Goal: Transaction & Acquisition: Purchase product/service

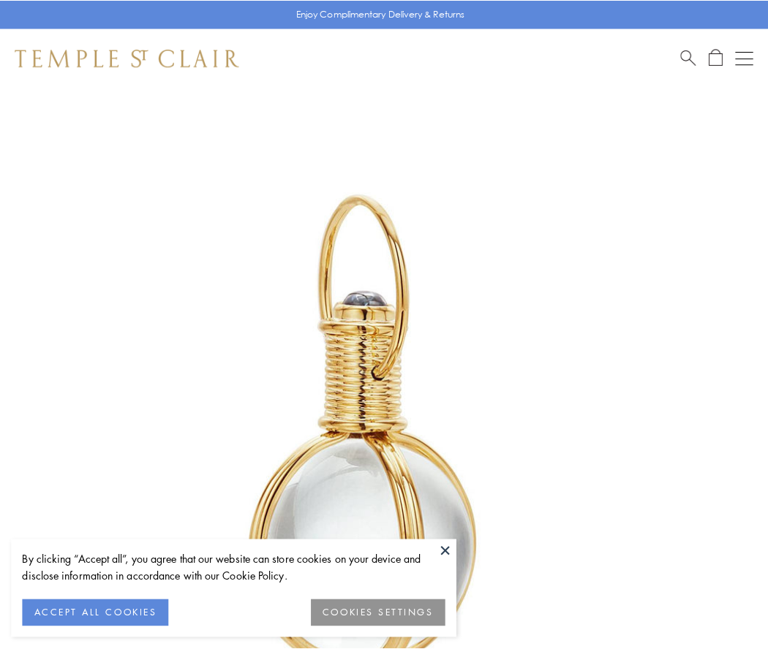
scroll to position [382, 0]
